Goal: Task Accomplishment & Management: Use online tool/utility

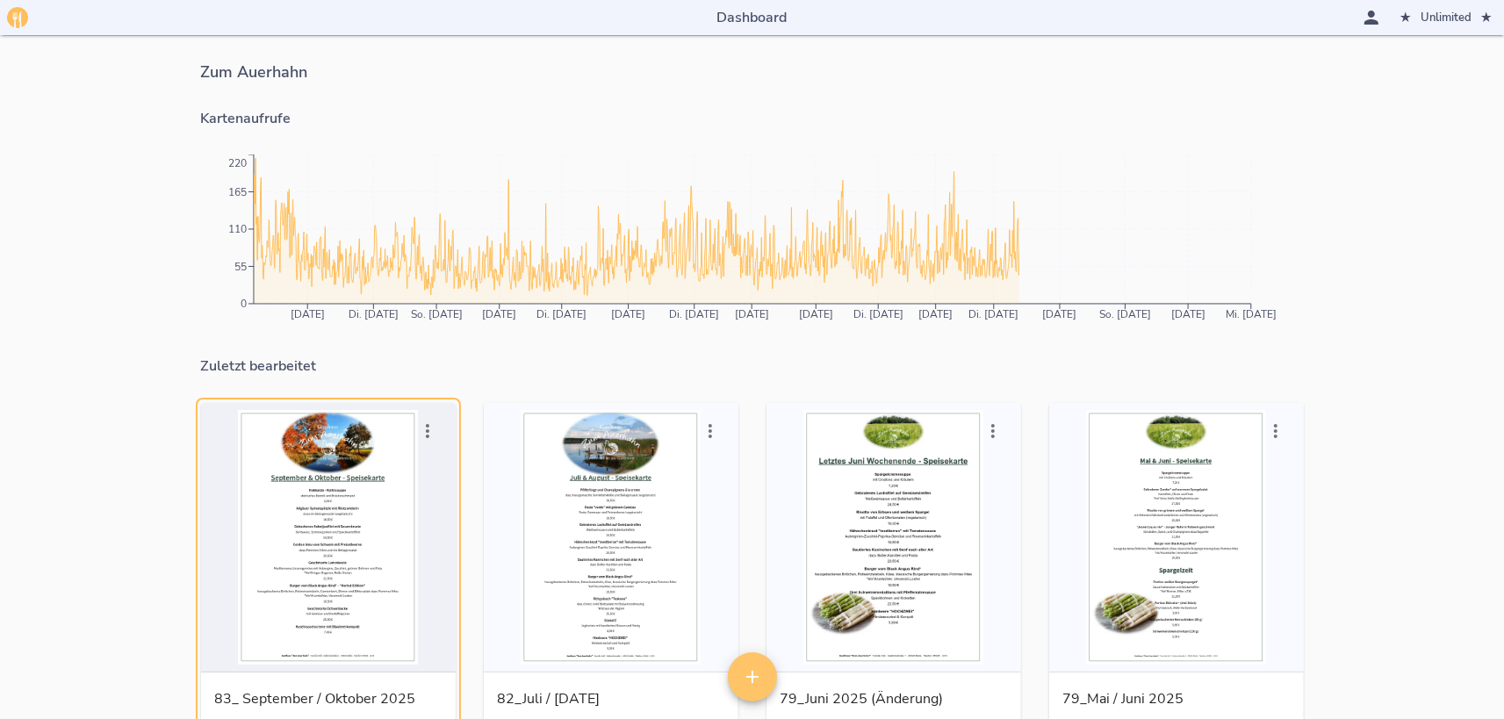
click at [370, 522] on div "button" at bounding box center [328, 537] width 241 height 255
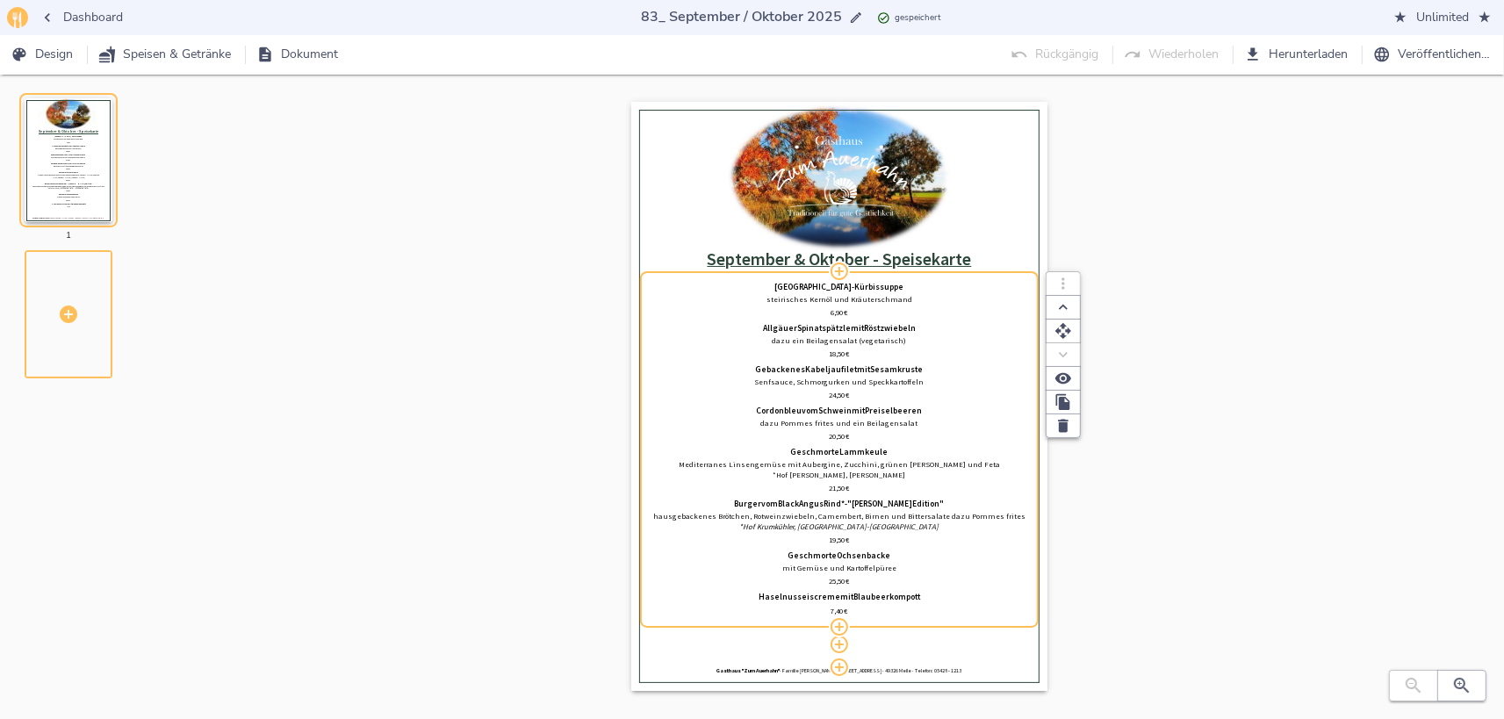
click at [729, 456] on span "Geschmorte" at bounding box center [815, 453] width 49 height 11
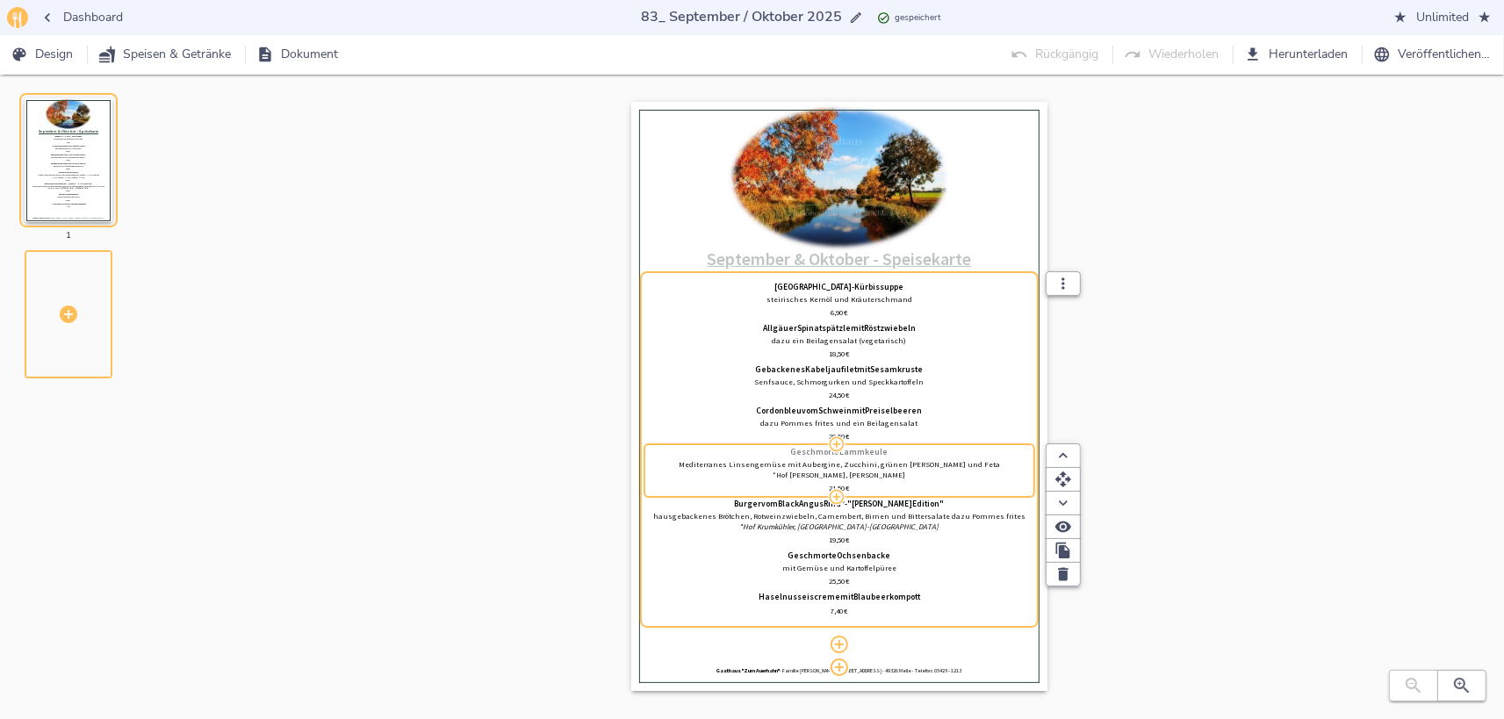
click at [729, 456] on span "Geschmorte" at bounding box center [815, 453] width 49 height 11
click at [729, 456] on input "Geschmorte Lammkeule" at bounding box center [840, 453] width 382 height 10
click at [729, 453] on input "Scottish Blackface [PERSON_NAME]" at bounding box center [840, 453] width 382 height 10
click at [729, 451] on input "Scottish Blackface [PERSON_NAME]" at bounding box center [840, 453] width 382 height 10
type input "Scottish Blackface Jährlingsbraten aus dem Ofen"
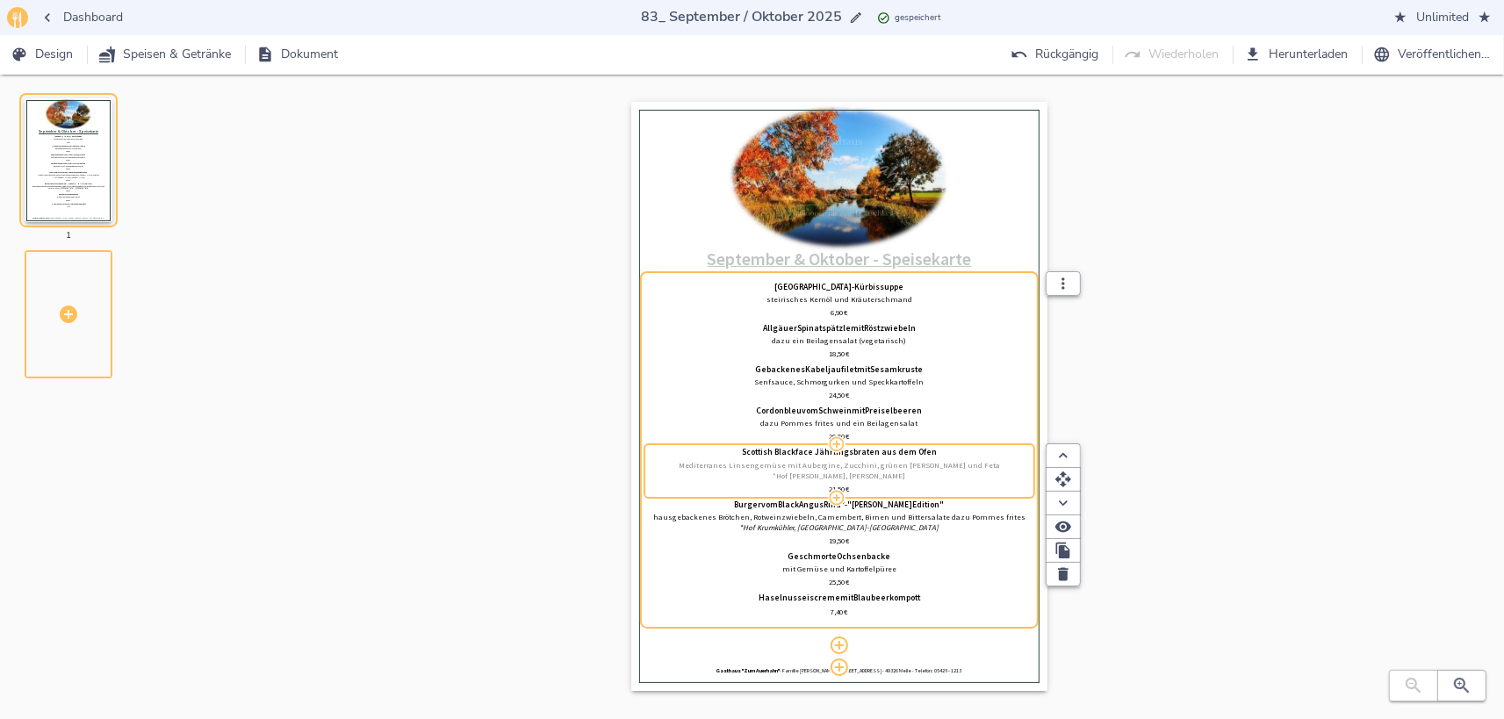
click at [729, 477] on p "*Hof [PERSON_NAME], [PERSON_NAME]" at bounding box center [840, 476] width 382 height 11
click at [729, 473] on p "*Hof [PERSON_NAME], [PERSON_NAME]" at bounding box center [840, 475] width 382 height 11
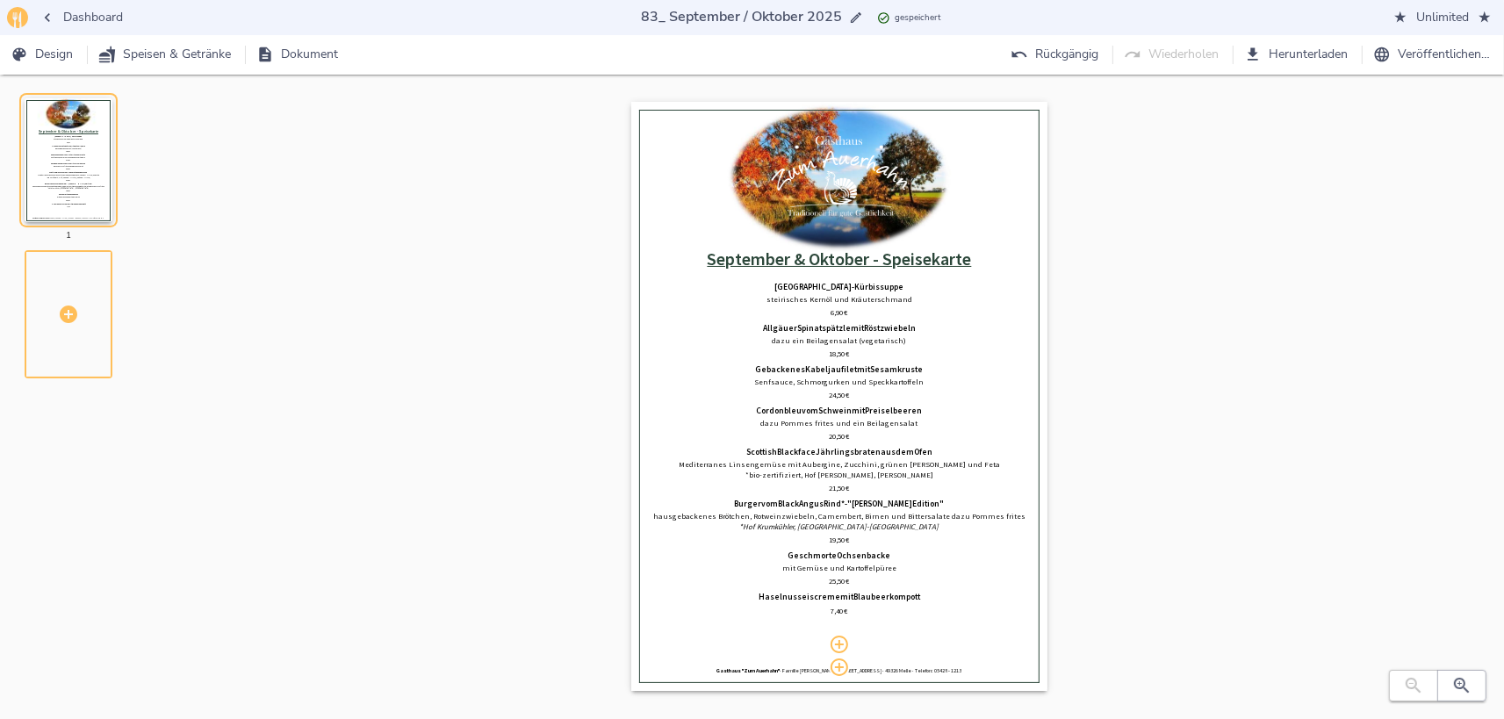
click at [729, 416] on div "0% Hochladen September & Oktober - Speisekarte [GEOGRAPHIC_DATA] - Kürbissuppe …" at bounding box center [839, 414] width 1273 height 624
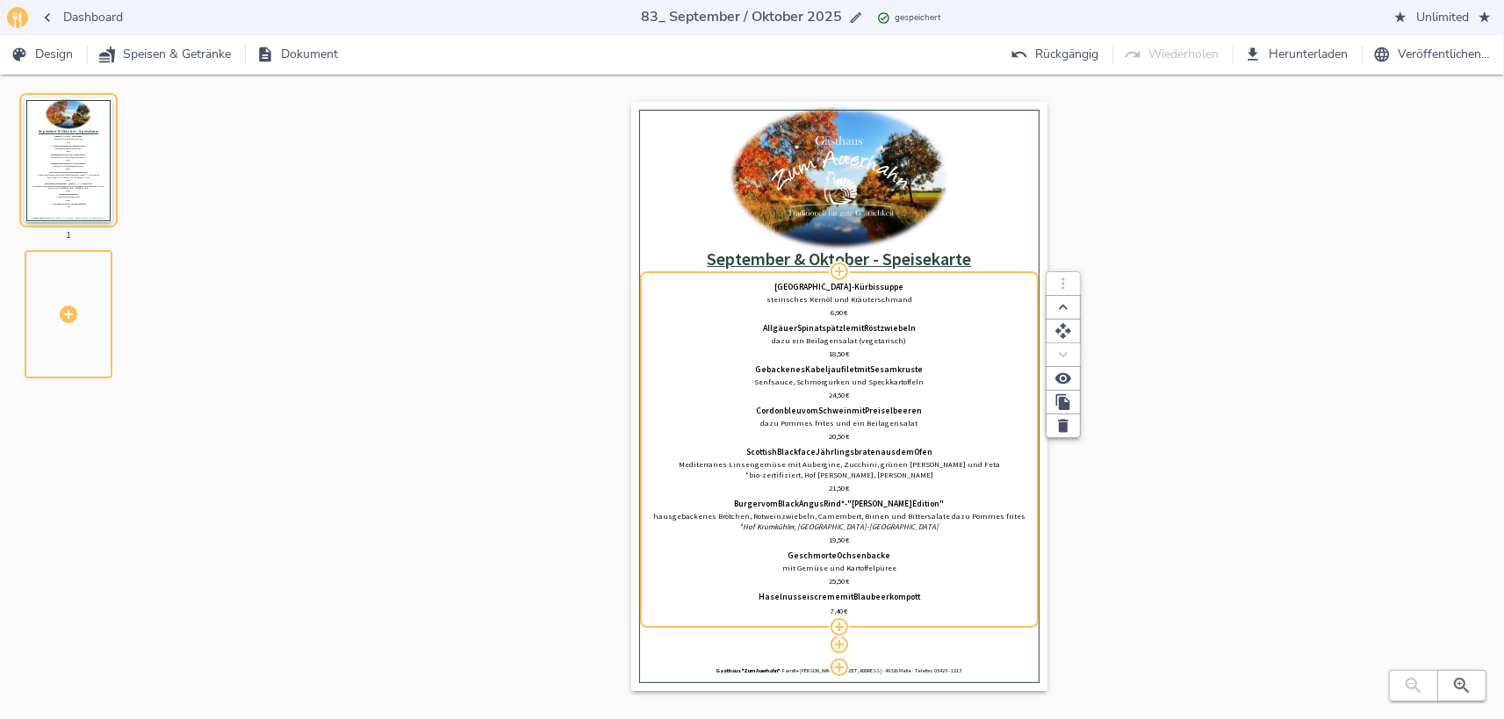
click at [729, 455] on span "Jährlingsbraten" at bounding box center [848, 453] width 65 height 11
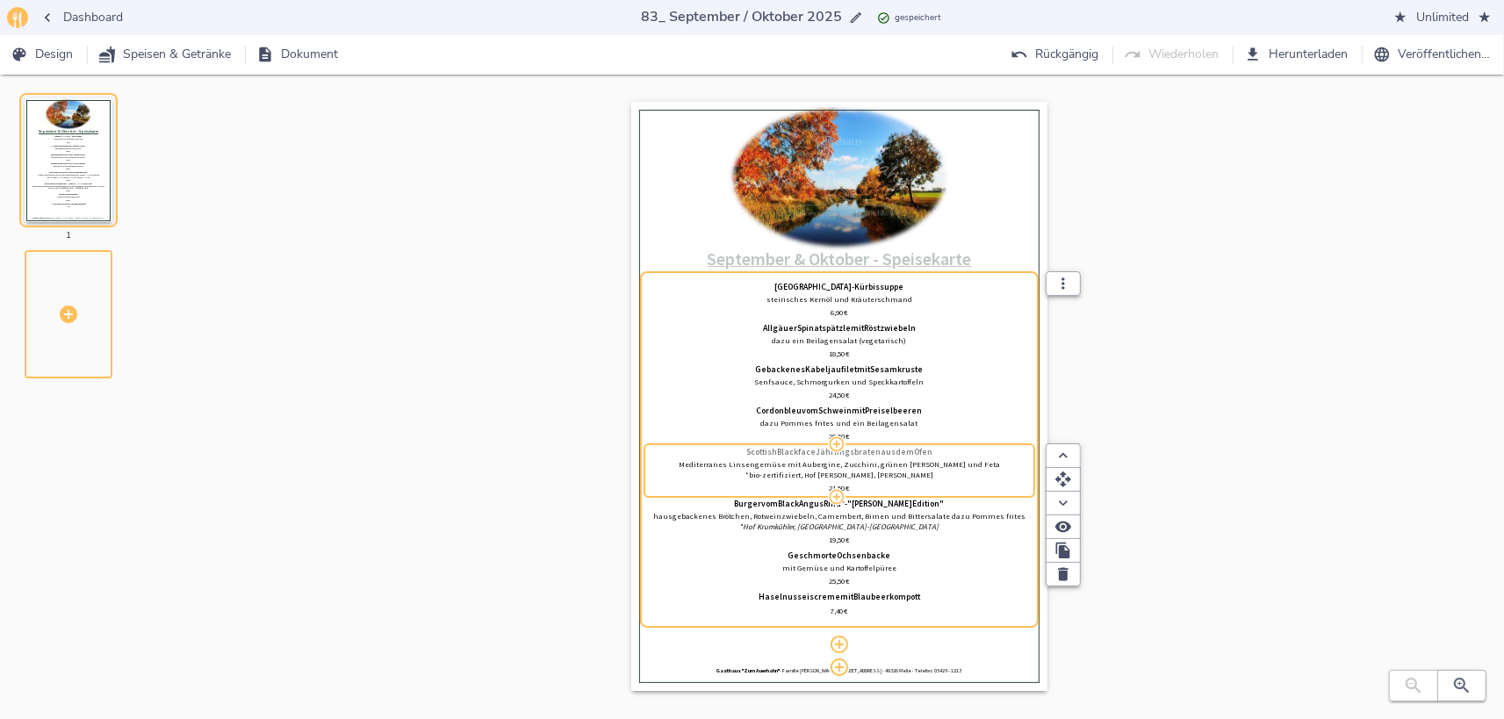
click at [729, 450] on span "Jährlingsbraten" at bounding box center [848, 453] width 65 height 11
click at [729, 450] on input "Scottish Blackface Jährlingsbraten aus dem Ofen" at bounding box center [840, 453] width 382 height 10
click at [729, 455] on input "Scottish Blackface Jährlingsbraten aus dem Ofen" at bounding box center [840, 453] width 382 height 10
type input "Scottish Blackface* Jährlingsbraten aus dem Ofen"
click at [729, 394] on div "0% Hochladen September & Oktober - Speisekarte [GEOGRAPHIC_DATA] - Kürbissuppe …" at bounding box center [839, 414] width 1273 height 624
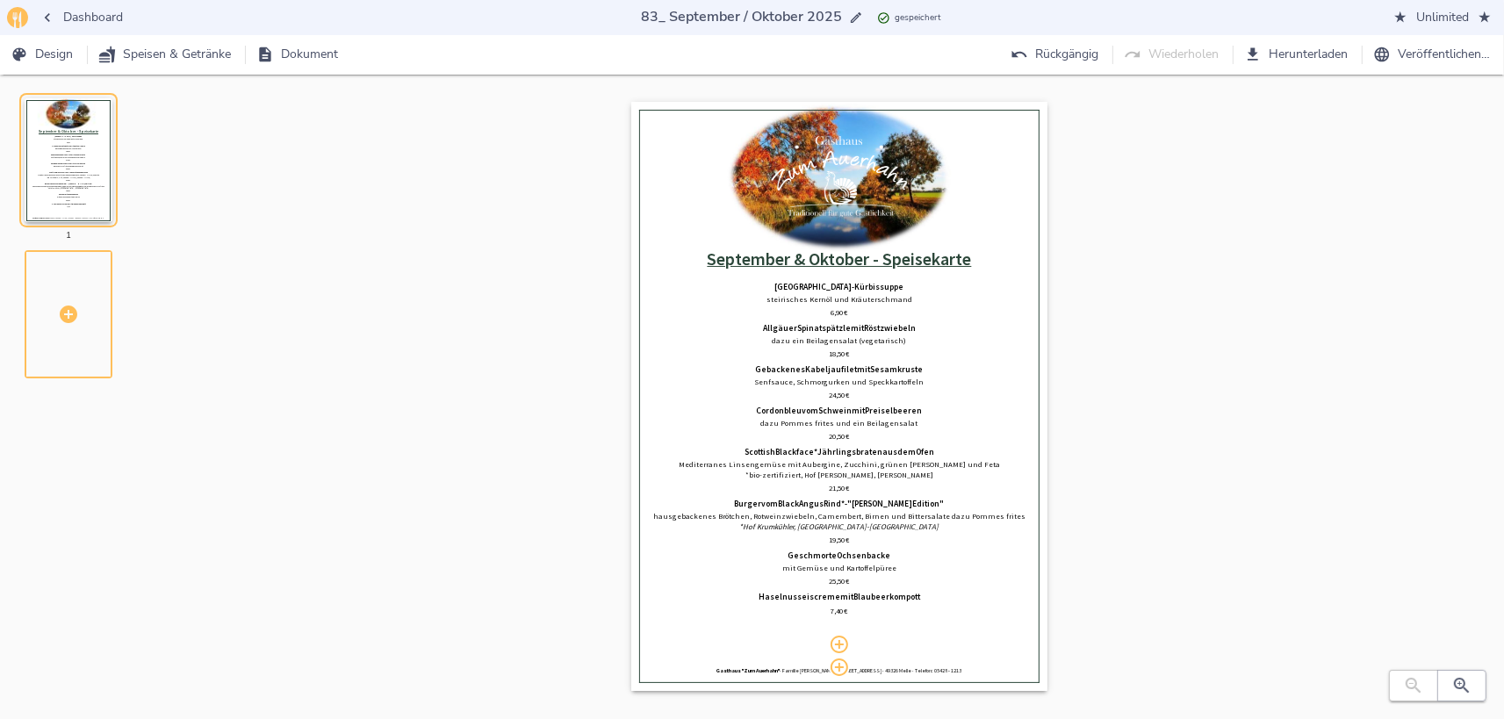
click at [729, 55] on span "Herunterladen" at bounding box center [1297, 55] width 100 height 22
